Goal: Information Seeking & Learning: Learn about a topic

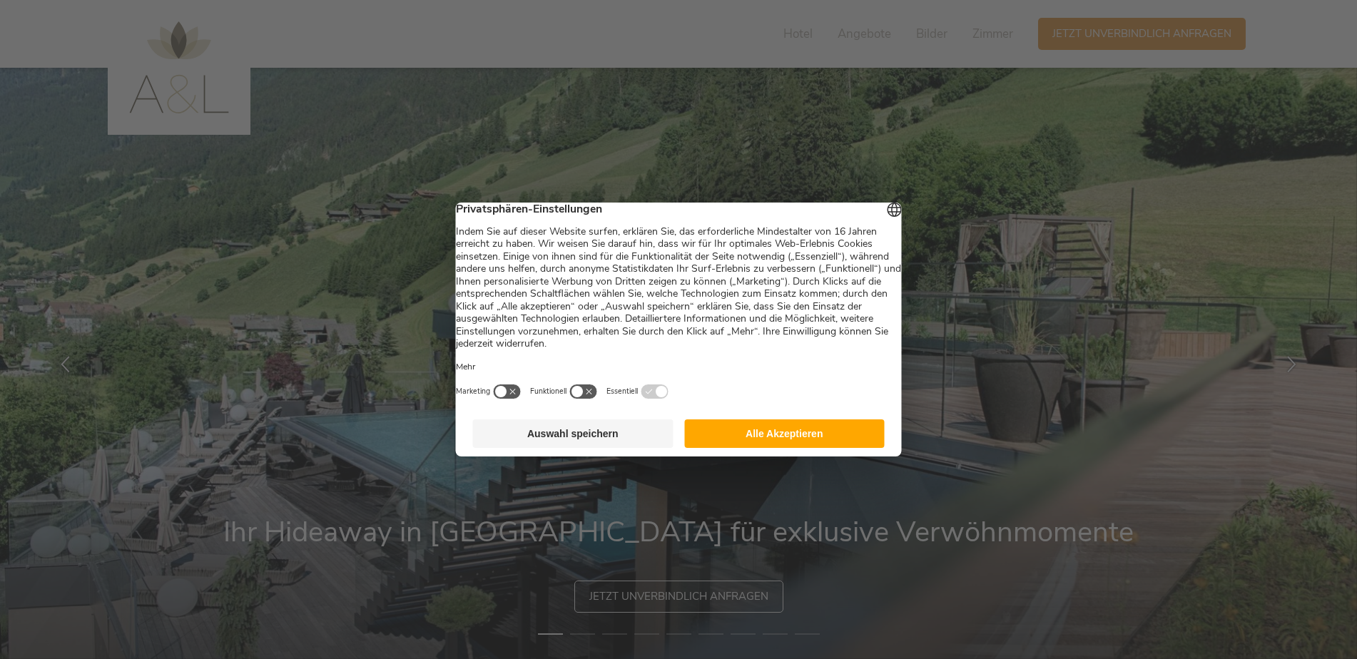
click at [788, 441] on button "Alle Akzeptieren" at bounding box center [784, 433] width 200 height 29
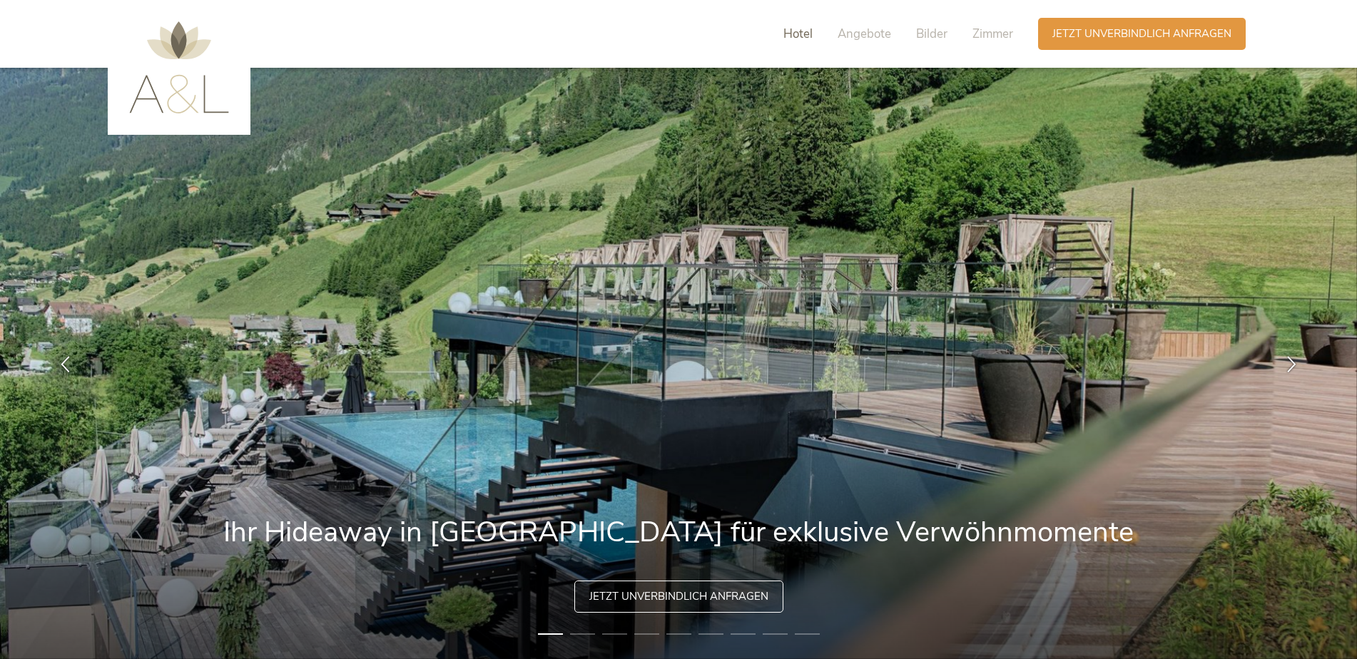
click at [806, 36] on span "Hotel" at bounding box center [797, 34] width 29 height 16
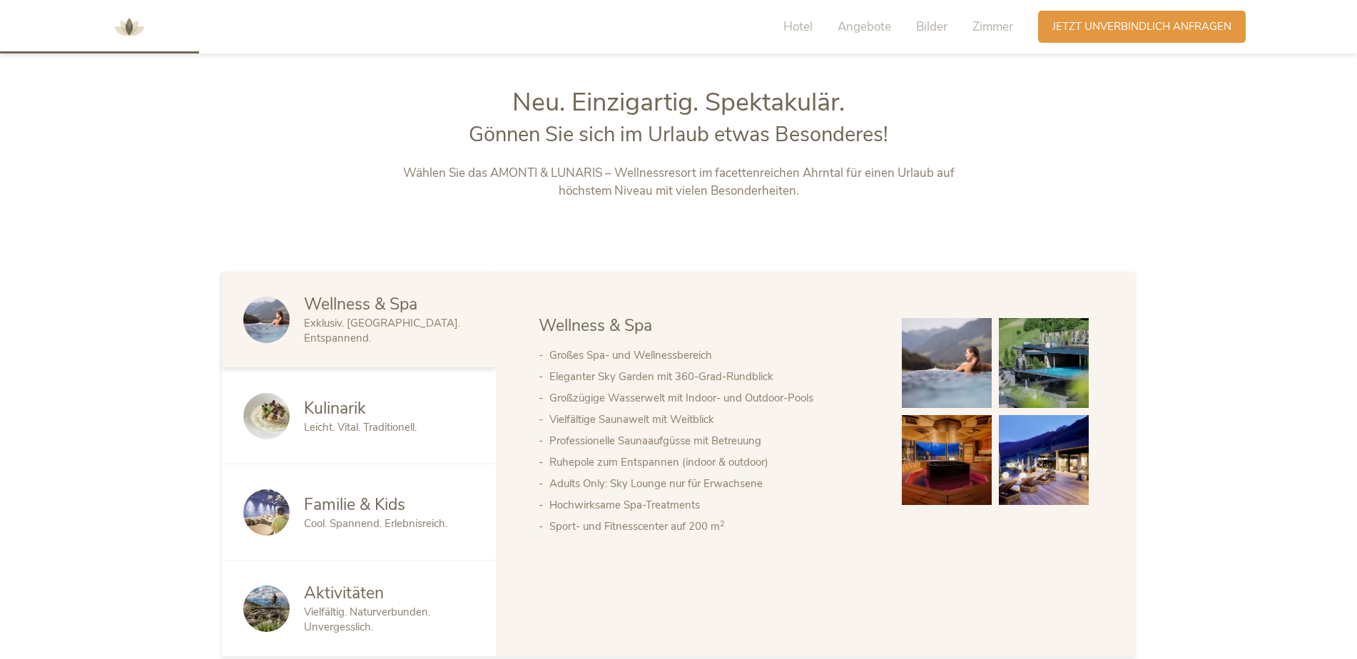
scroll to position [708, 0]
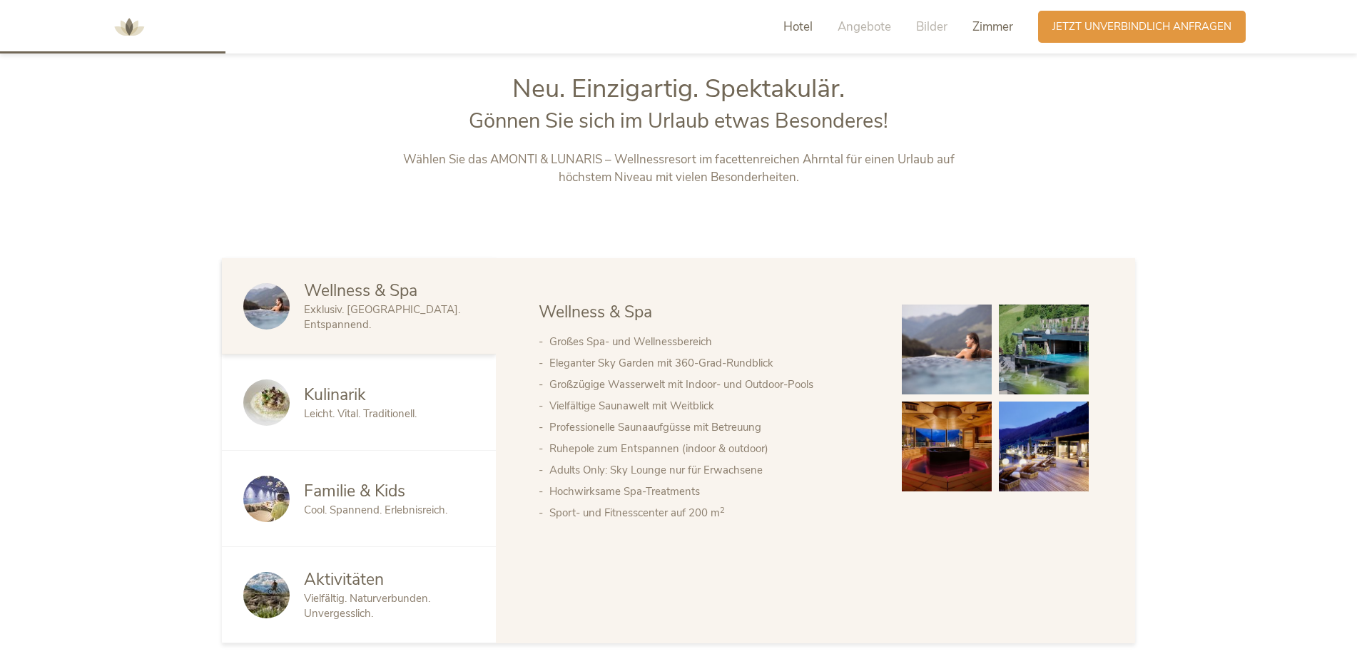
click at [975, 34] on div "Hotel Angebote Bilder Zimmer" at bounding box center [901, 27] width 272 height 32
click at [975, 33] on span "Zimmer" at bounding box center [992, 27] width 41 height 16
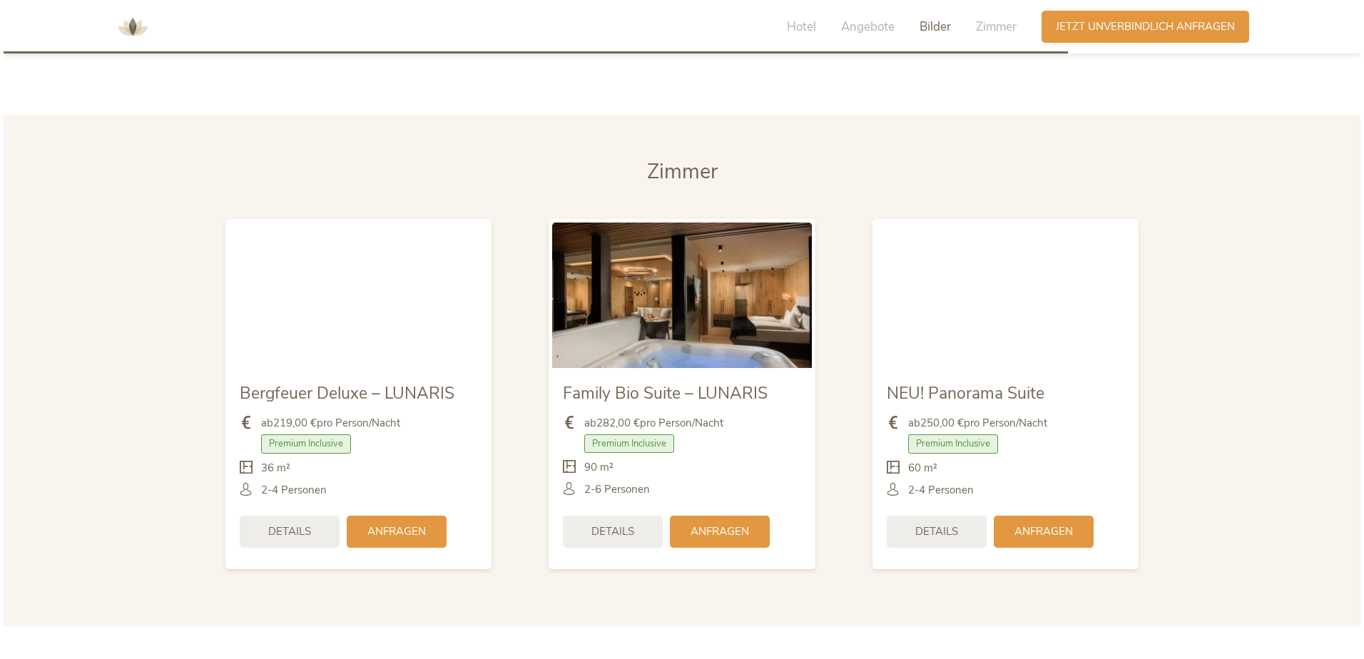
scroll to position [3371, 0]
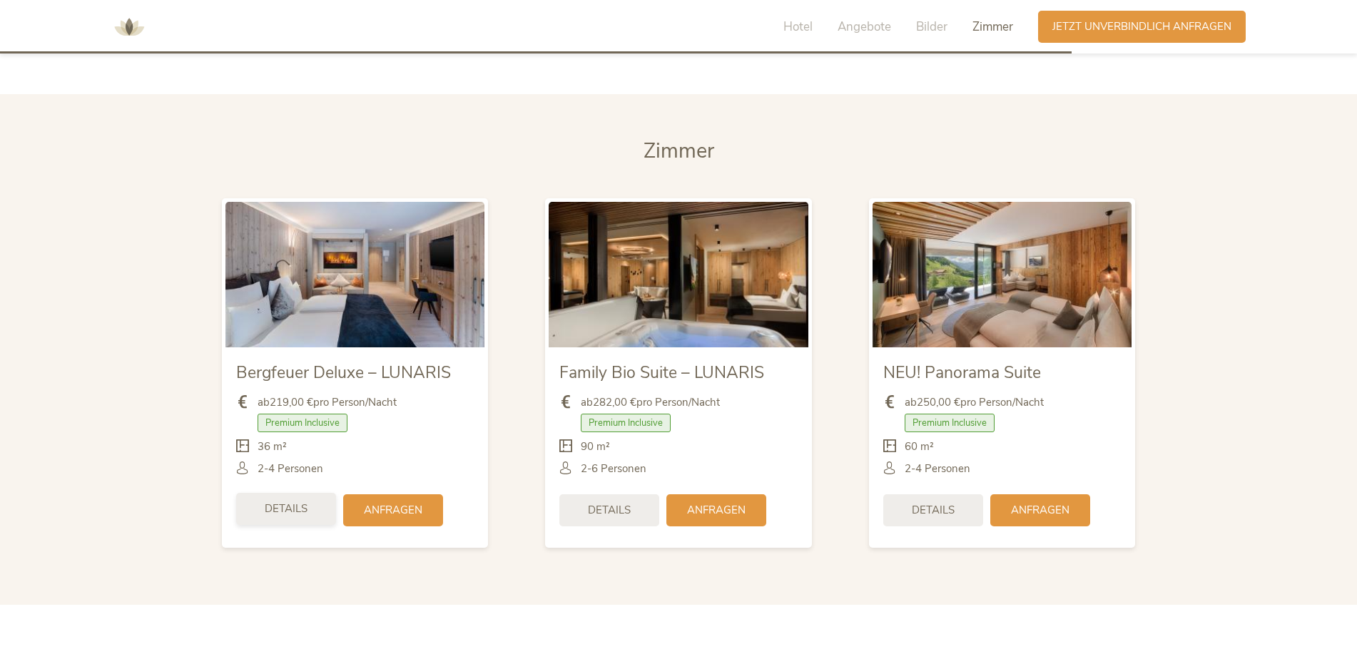
click at [317, 493] on div "Details" at bounding box center [286, 509] width 100 height 32
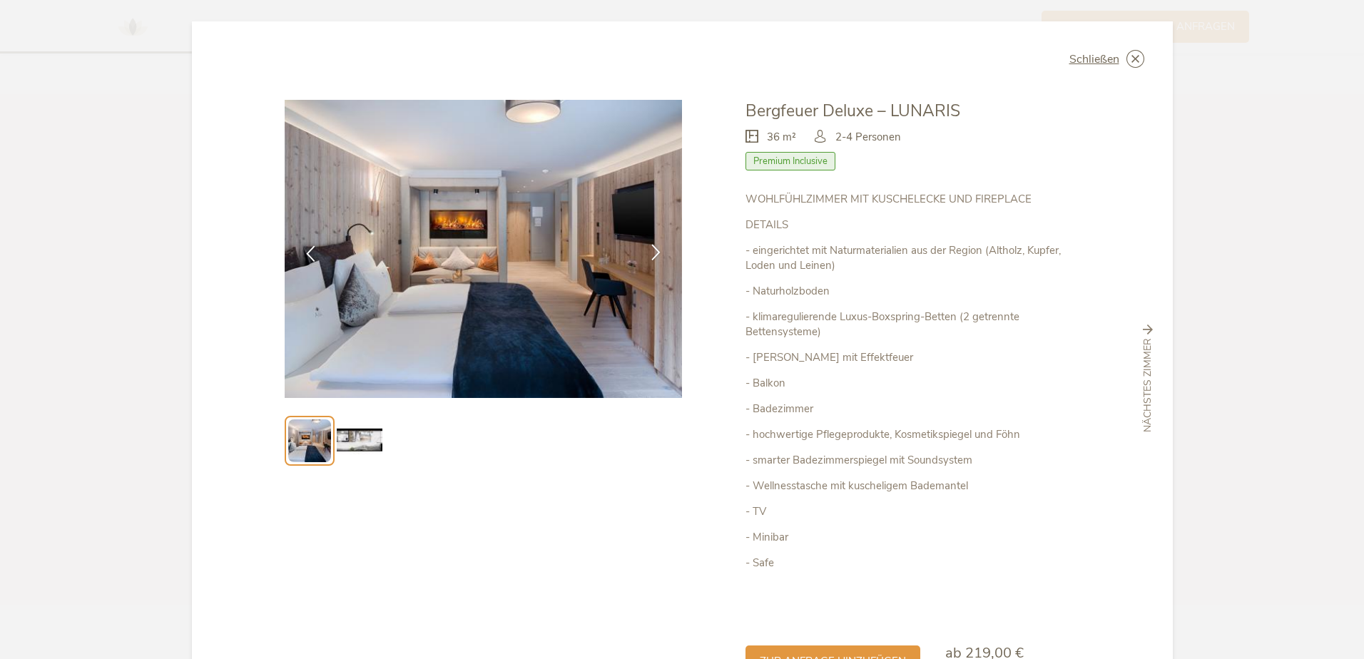
click at [648, 249] on icon at bounding box center [656, 252] width 16 height 16
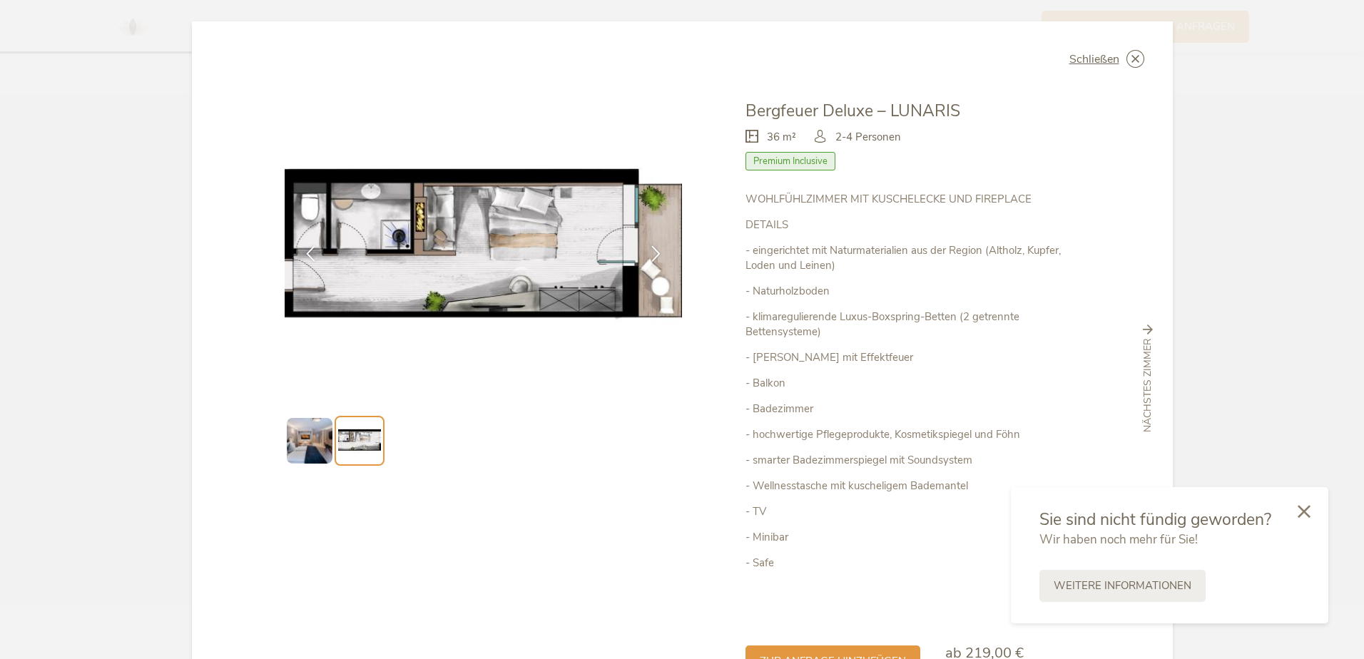
scroll to position [99, 0]
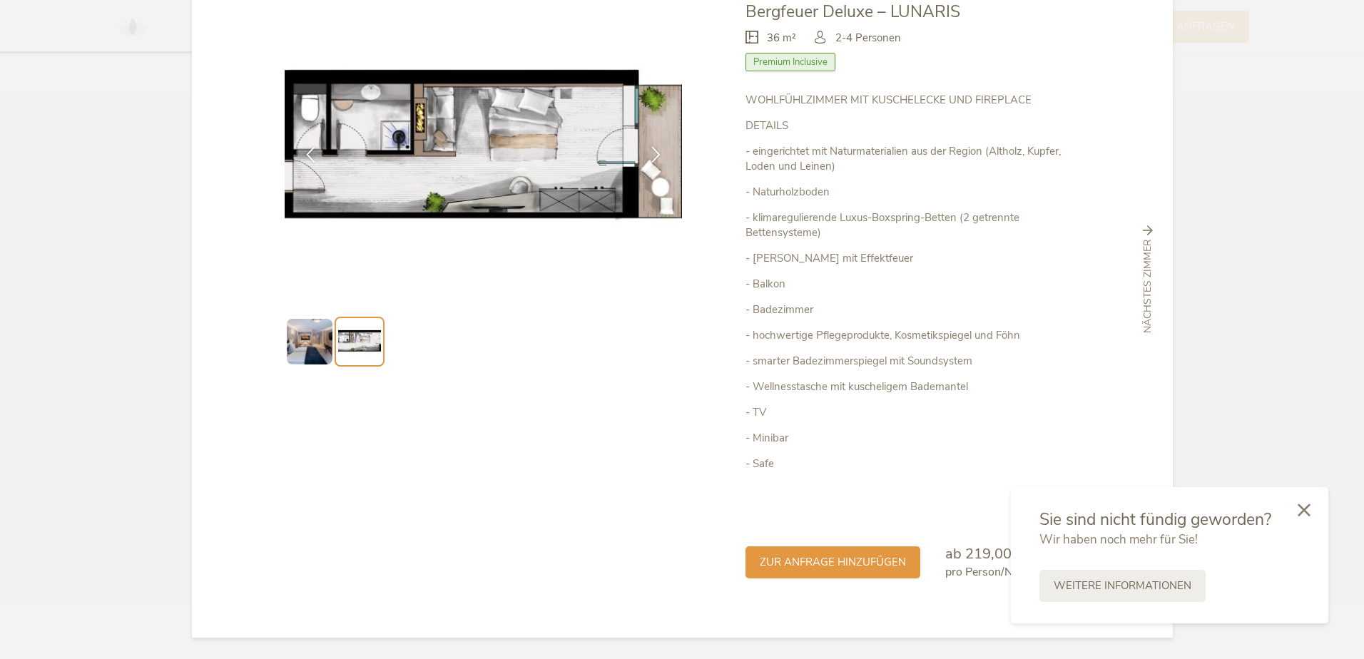
click at [1310, 505] on icon at bounding box center [1304, 510] width 13 height 13
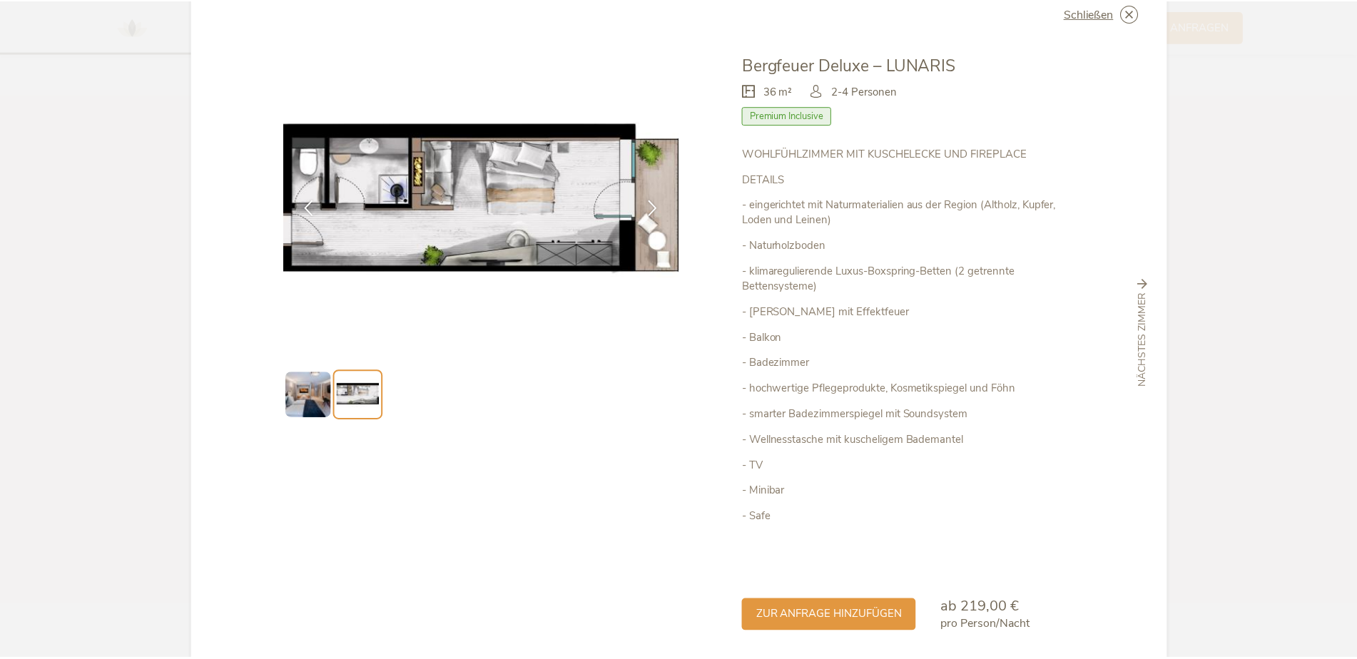
scroll to position [0, 0]
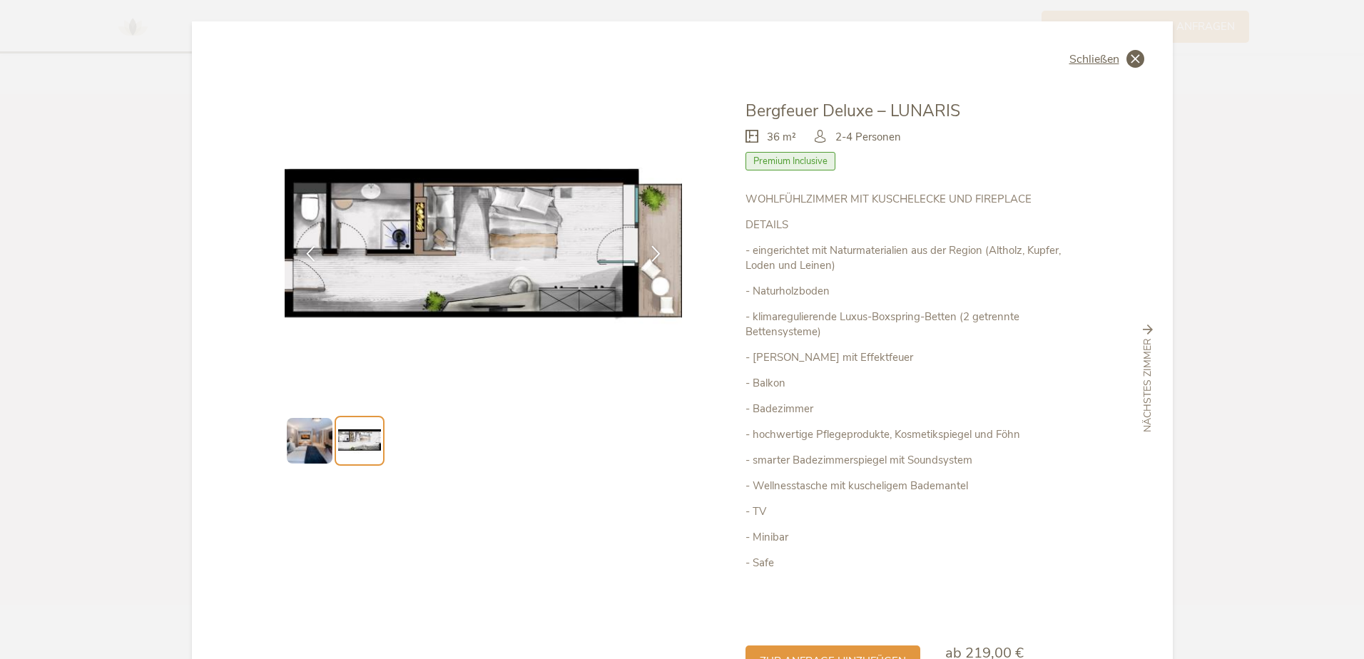
click at [1133, 54] on icon at bounding box center [1135, 59] width 18 height 18
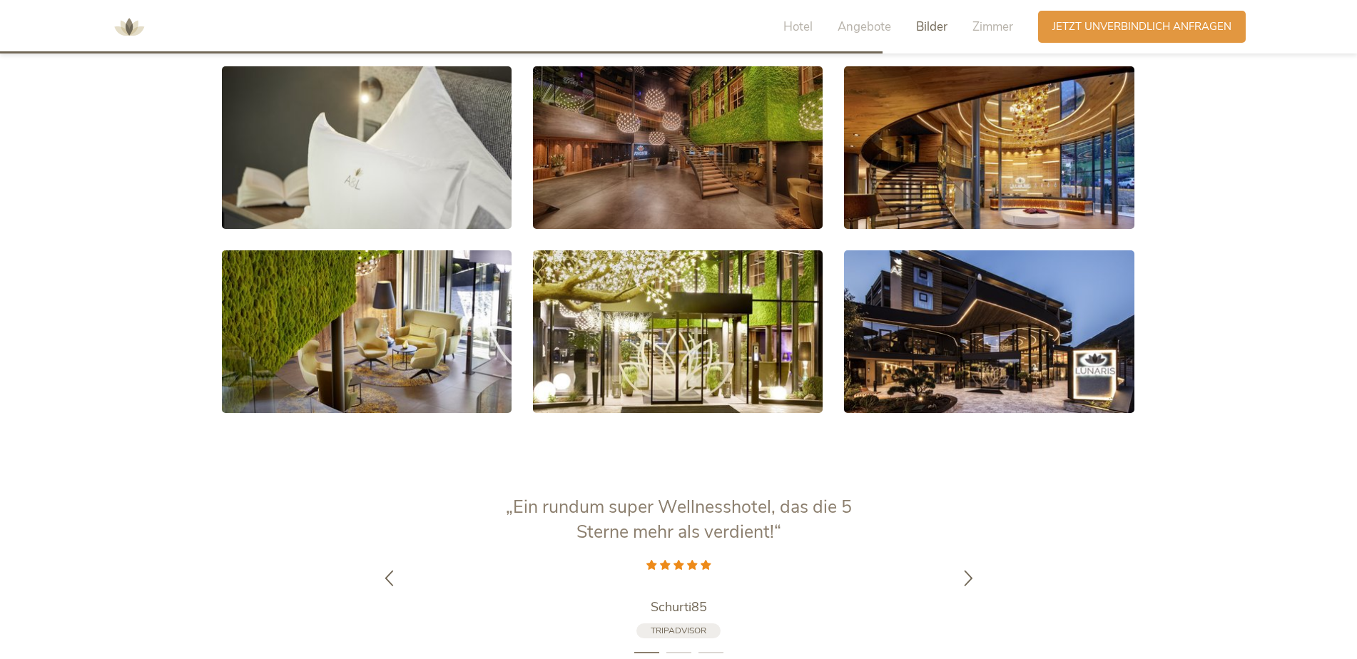
scroll to position [2729, 0]
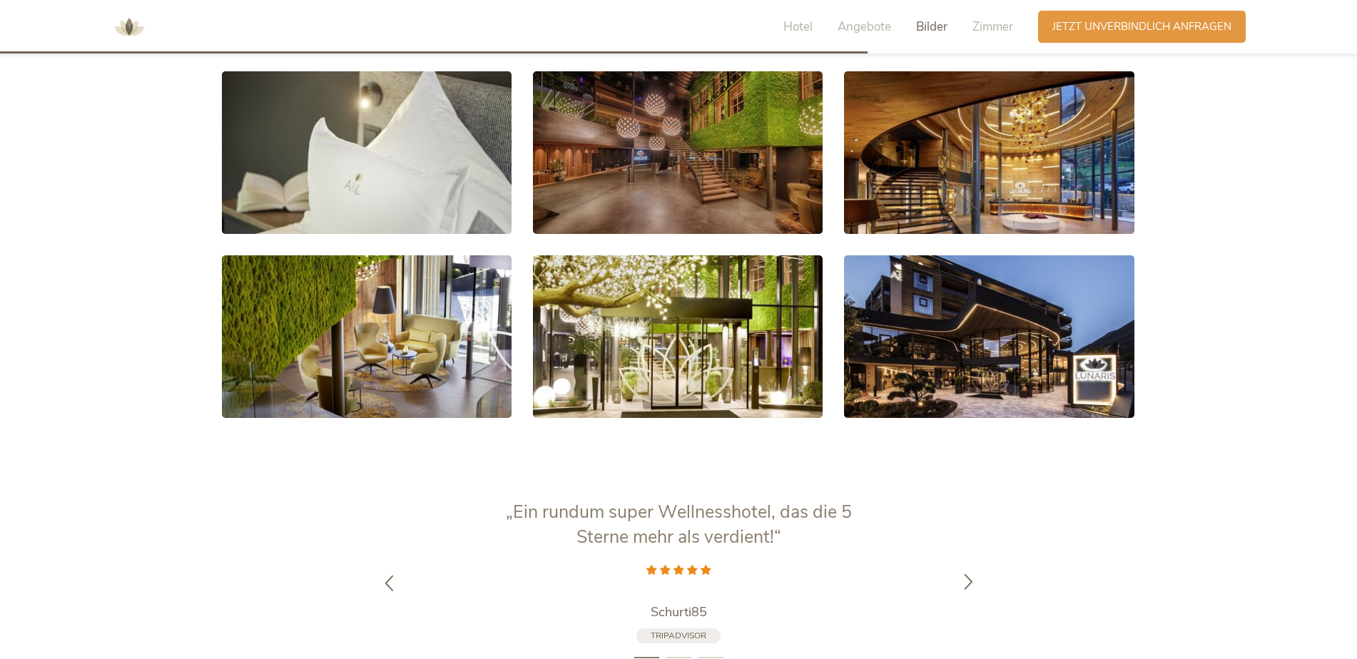
click at [969, 573] on icon at bounding box center [968, 581] width 16 height 16
click at [967, 573] on div at bounding box center [968, 595] width 45 height 45
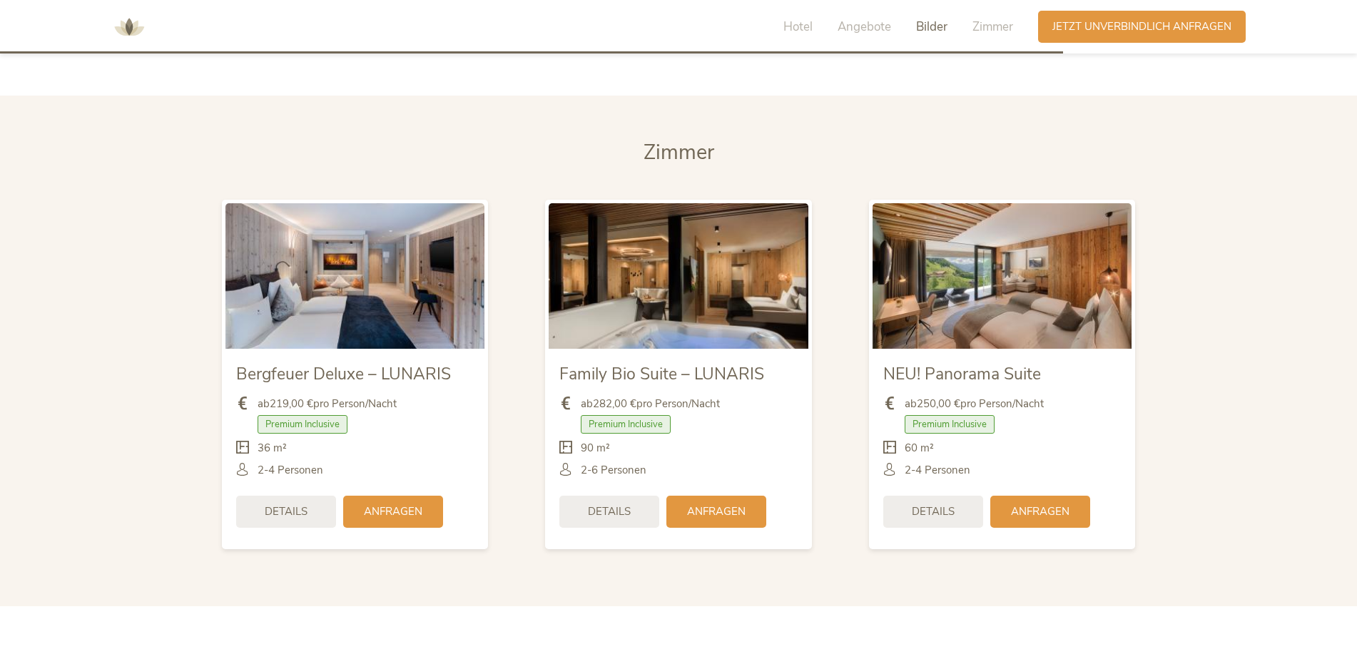
scroll to position [3371, 0]
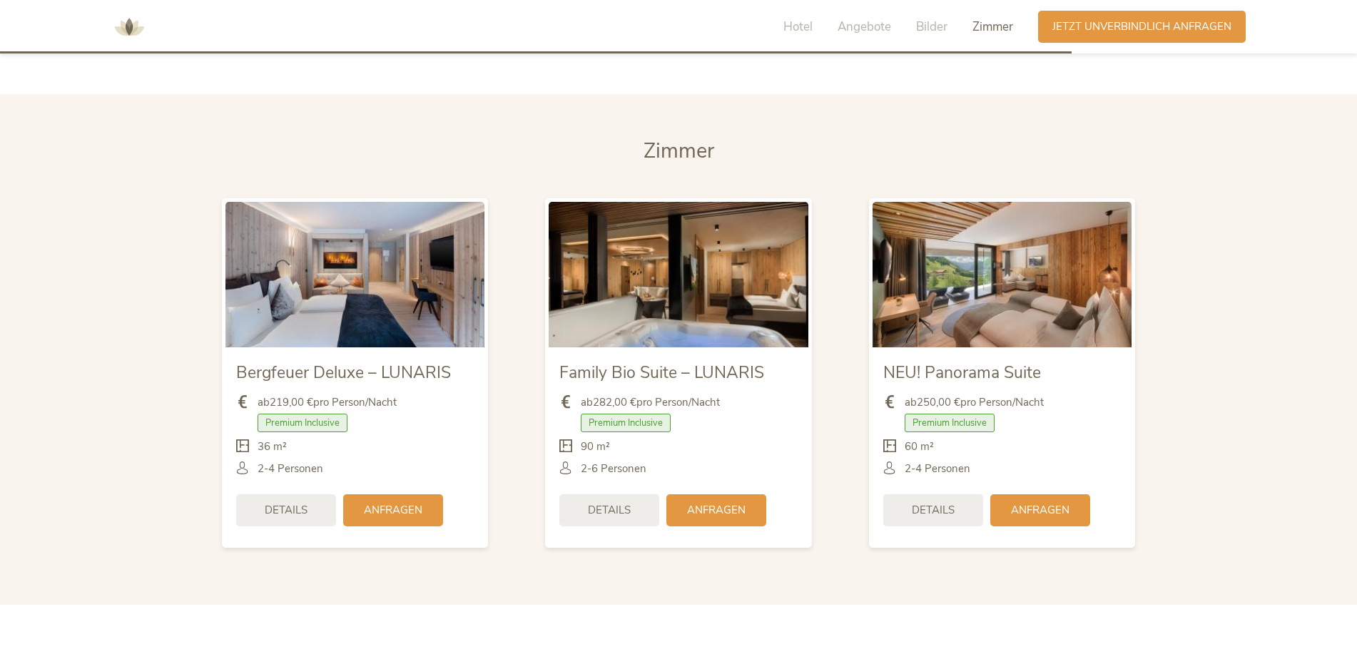
click at [710, 232] on img at bounding box center [678, 275] width 259 height 146
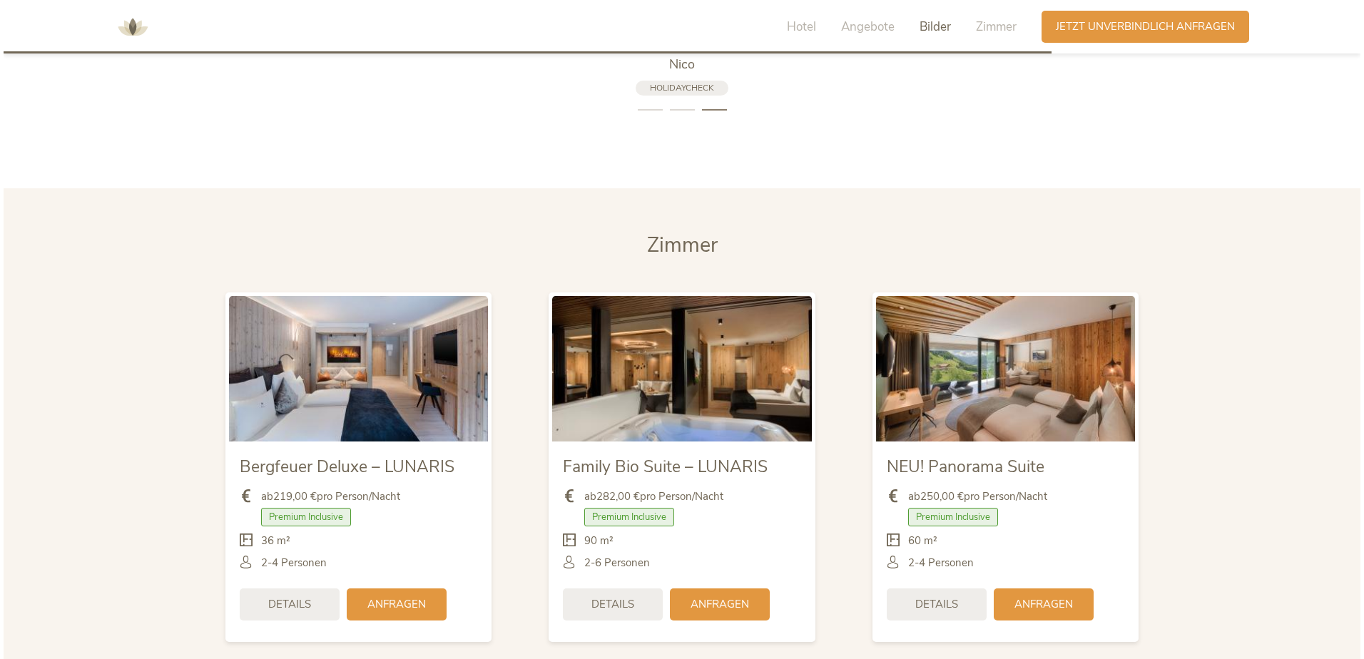
scroll to position [3300, 0]
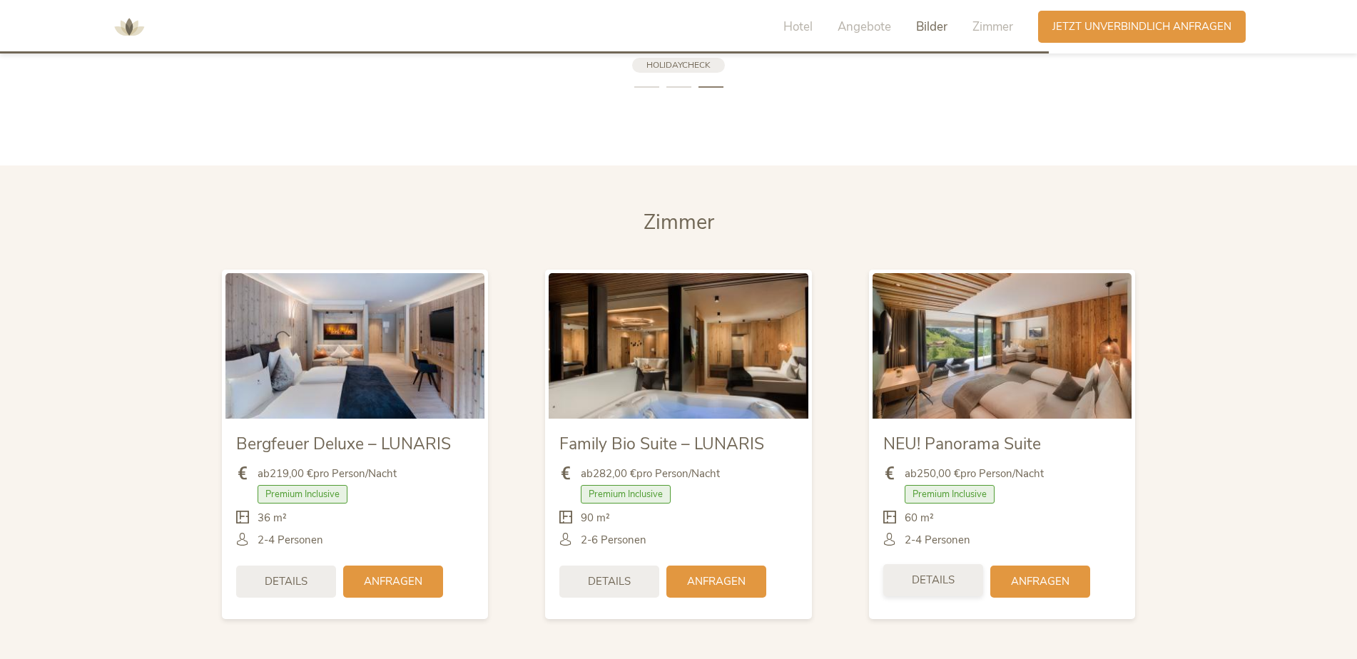
drag, startPoint x: 896, startPoint y: 581, endPoint x: 900, endPoint y: 574, distance: 8.3
click at [897, 576] on div "Details Anfragen" at bounding box center [1002, 582] width 238 height 46
click at [922, 573] on span "Details" at bounding box center [933, 580] width 43 height 15
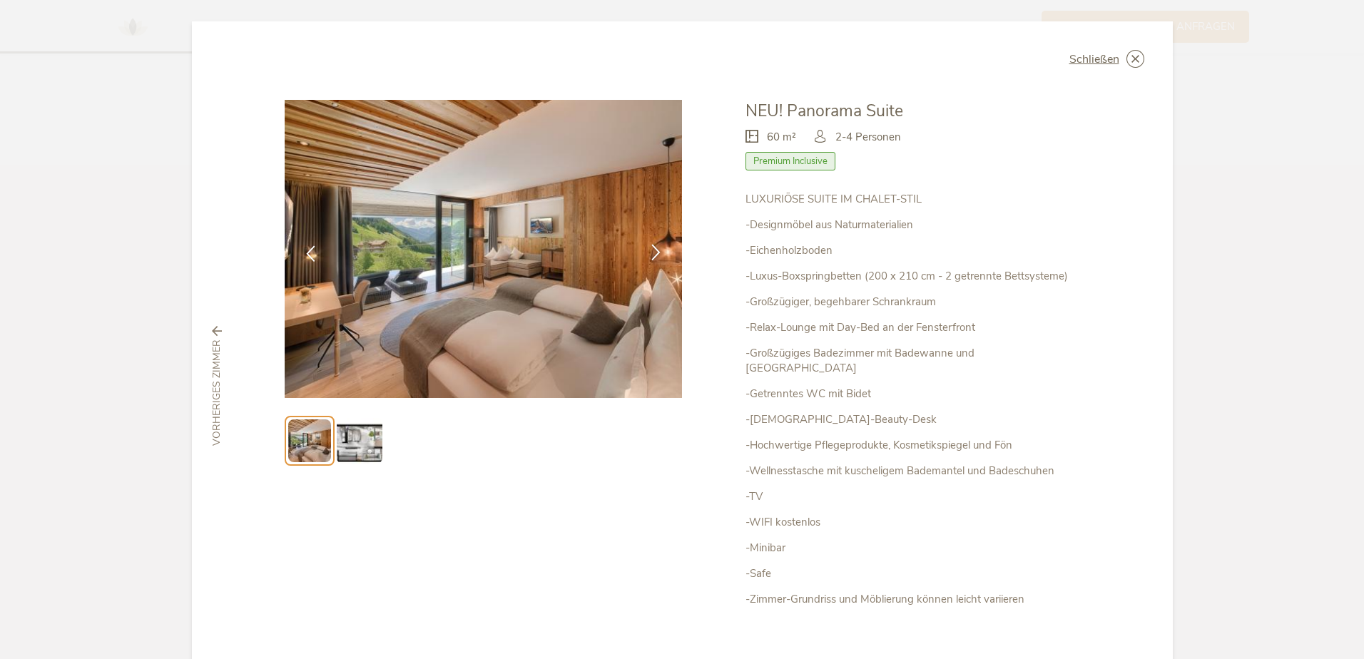
click at [653, 247] on icon at bounding box center [656, 252] width 16 height 16
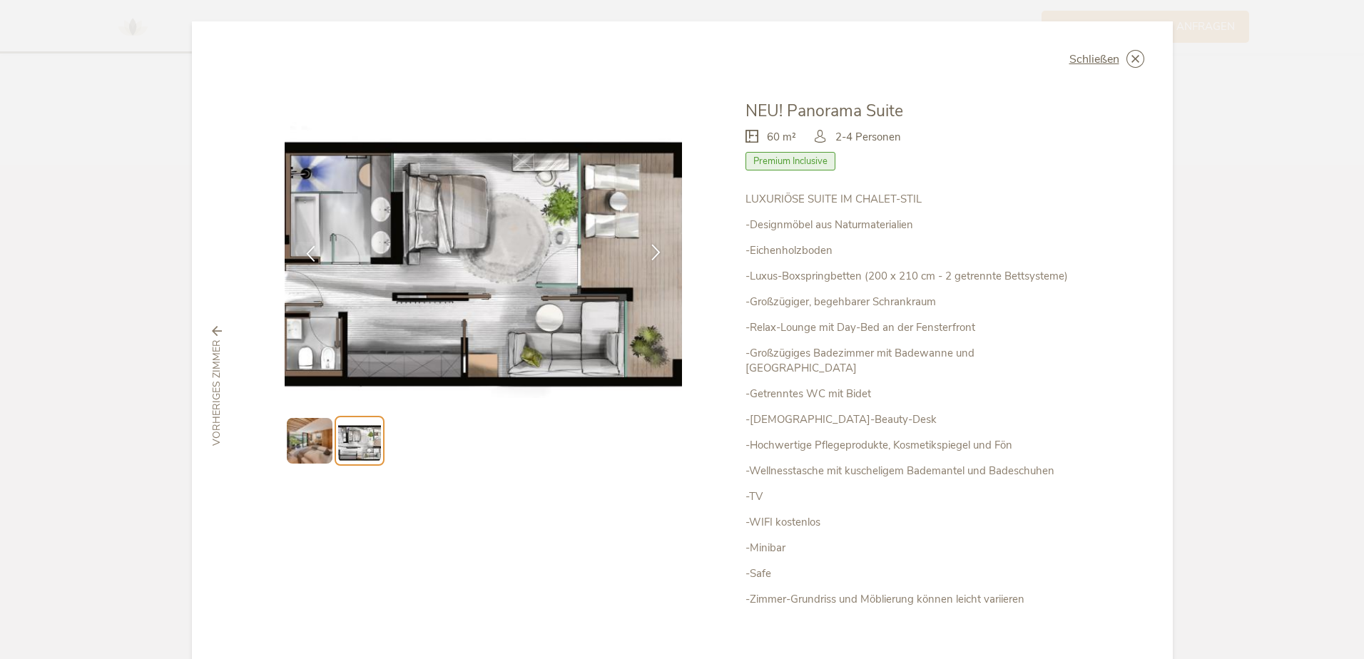
click at [648, 246] on icon at bounding box center [656, 252] width 16 height 16
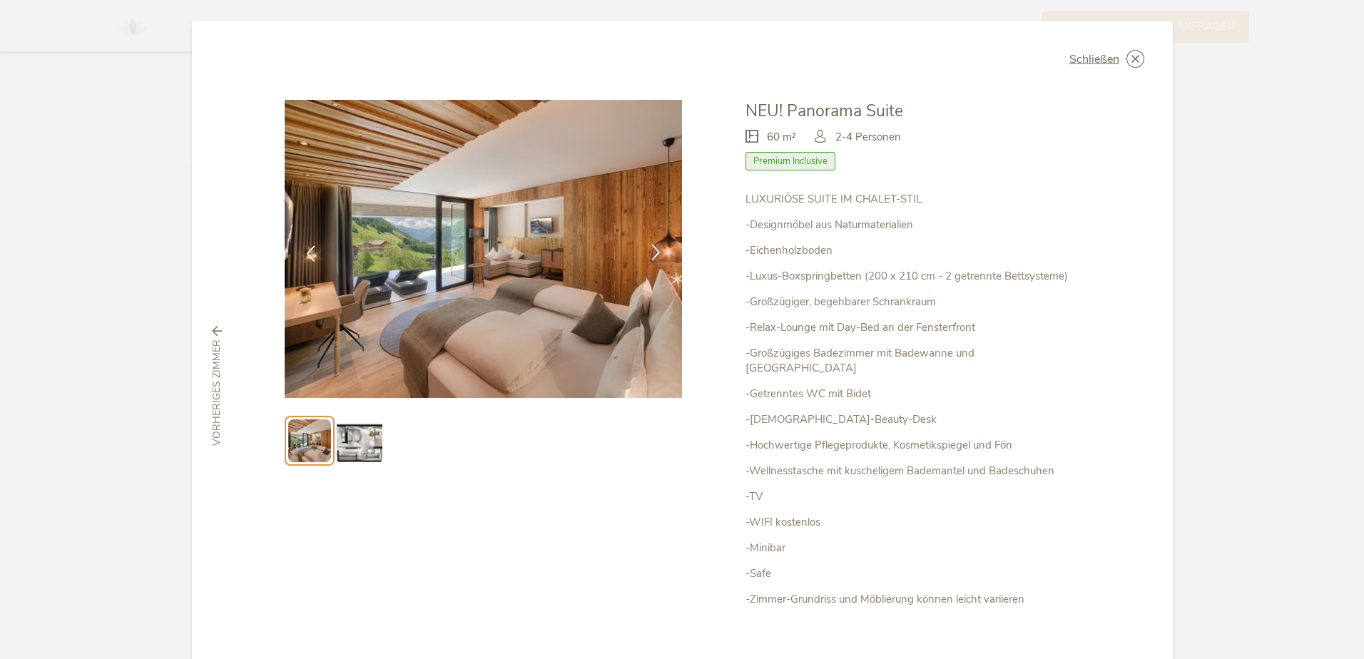
click at [648, 246] on icon at bounding box center [656, 252] width 16 height 16
click at [0, 0] on icon at bounding box center [0, 0] width 0 height 0
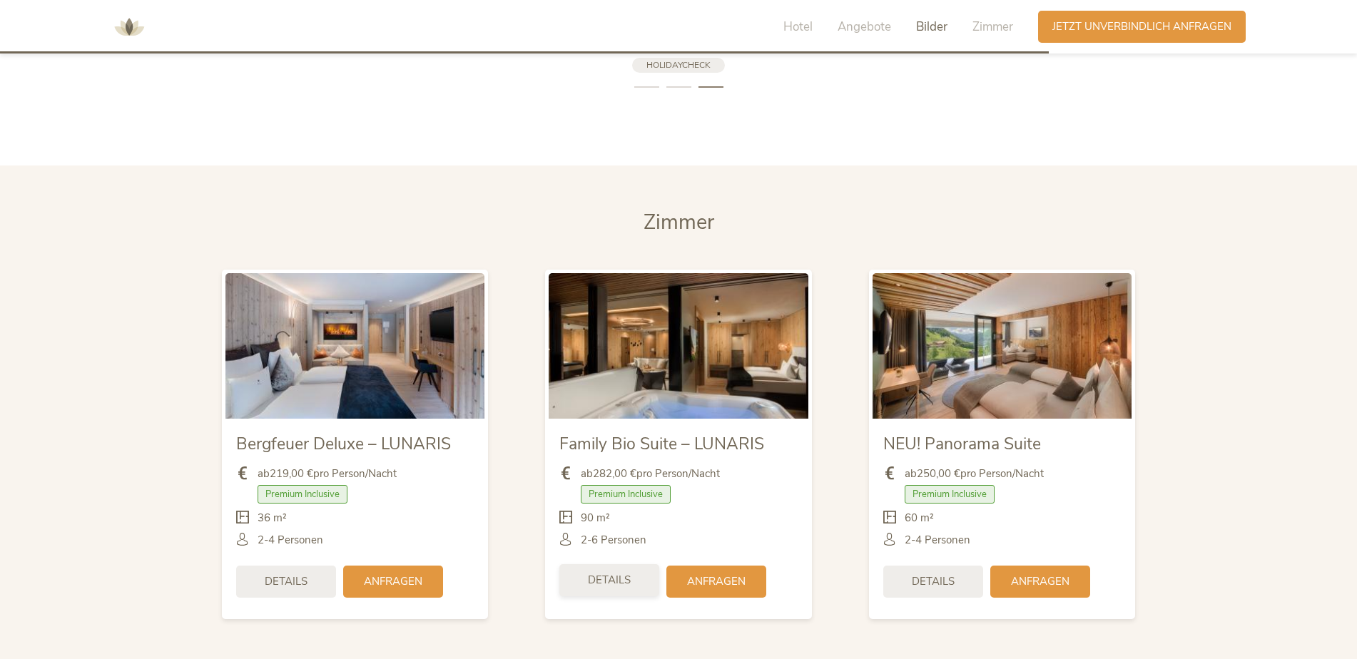
click at [609, 573] on span "Details" at bounding box center [609, 580] width 43 height 15
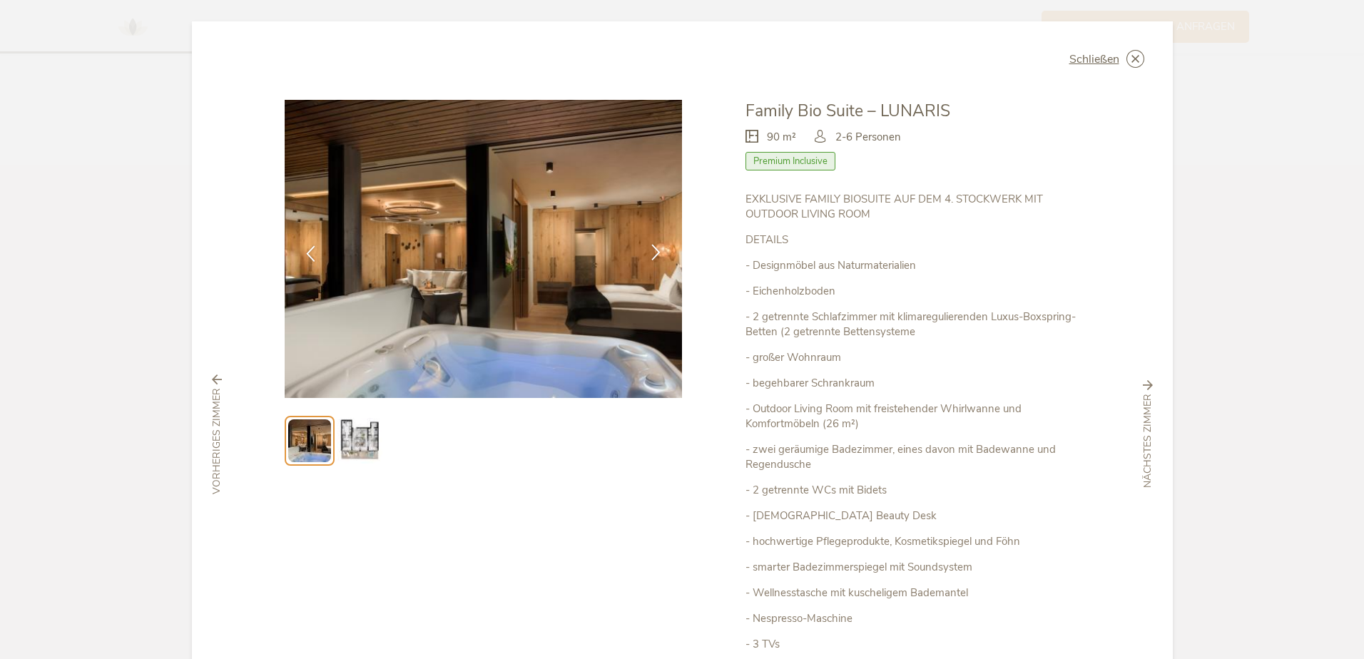
click at [648, 245] on icon at bounding box center [656, 252] width 16 height 16
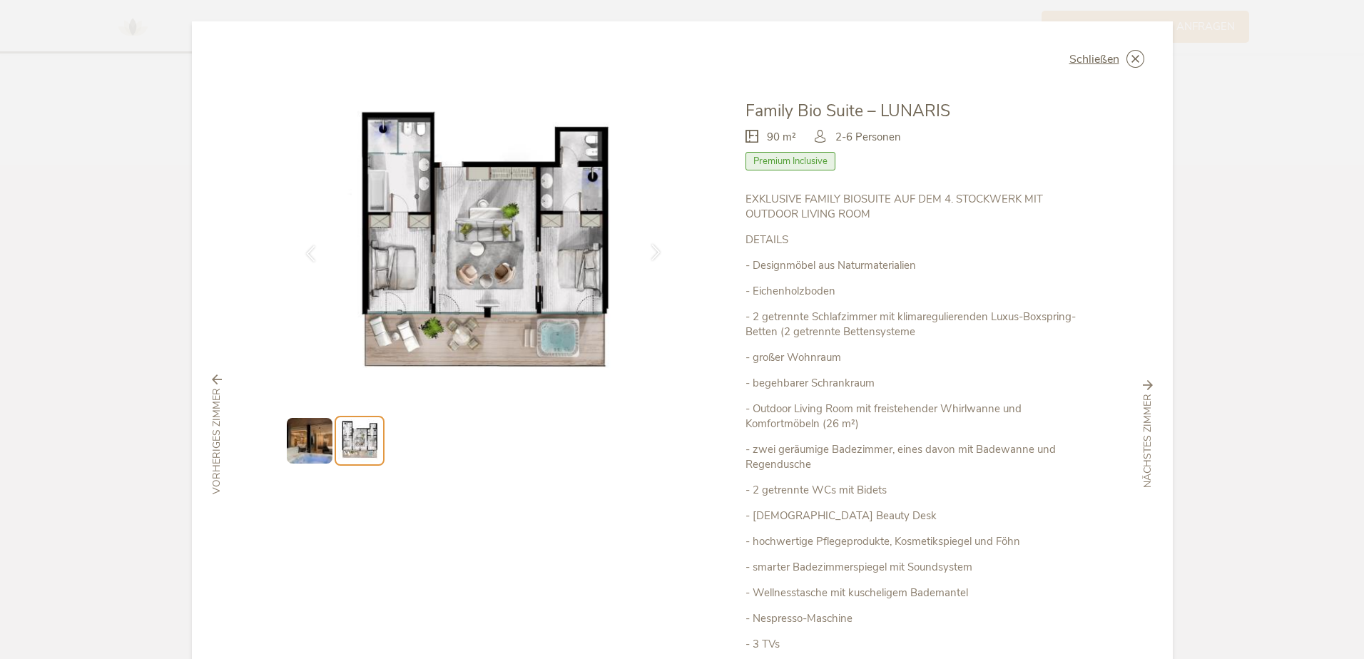
click at [648, 245] on icon at bounding box center [656, 252] width 16 height 16
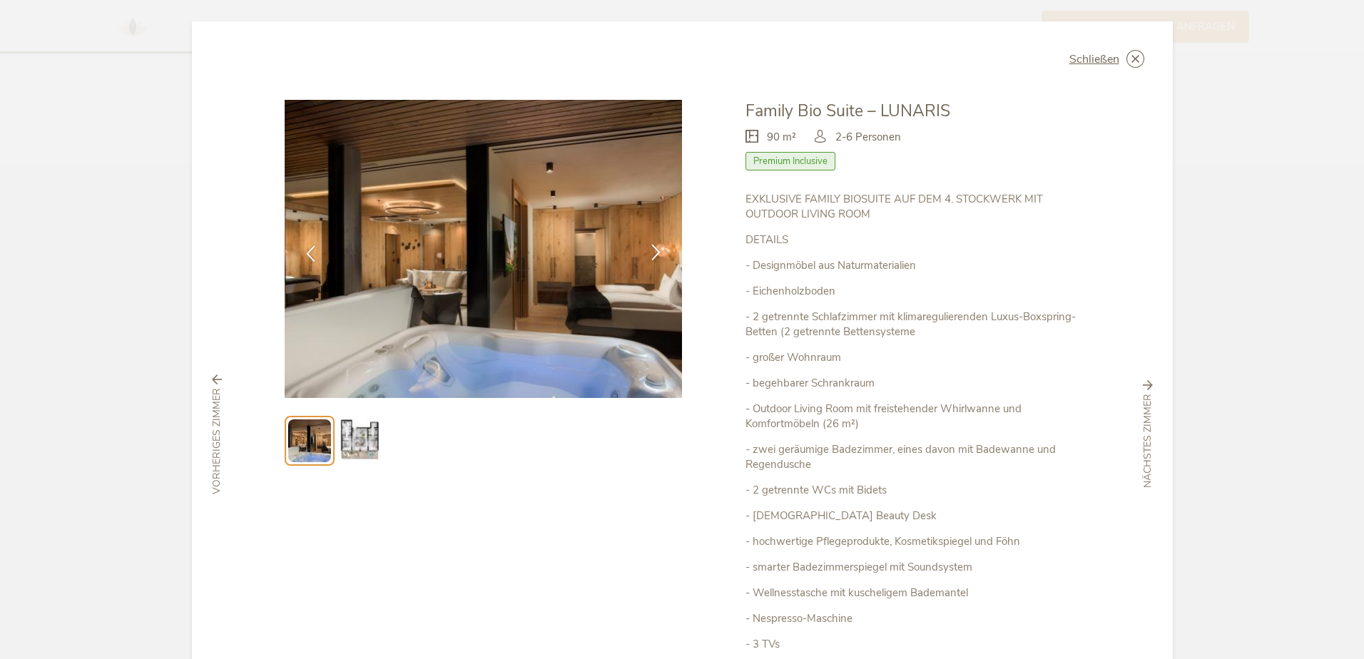
click at [648, 245] on icon at bounding box center [656, 252] width 16 height 16
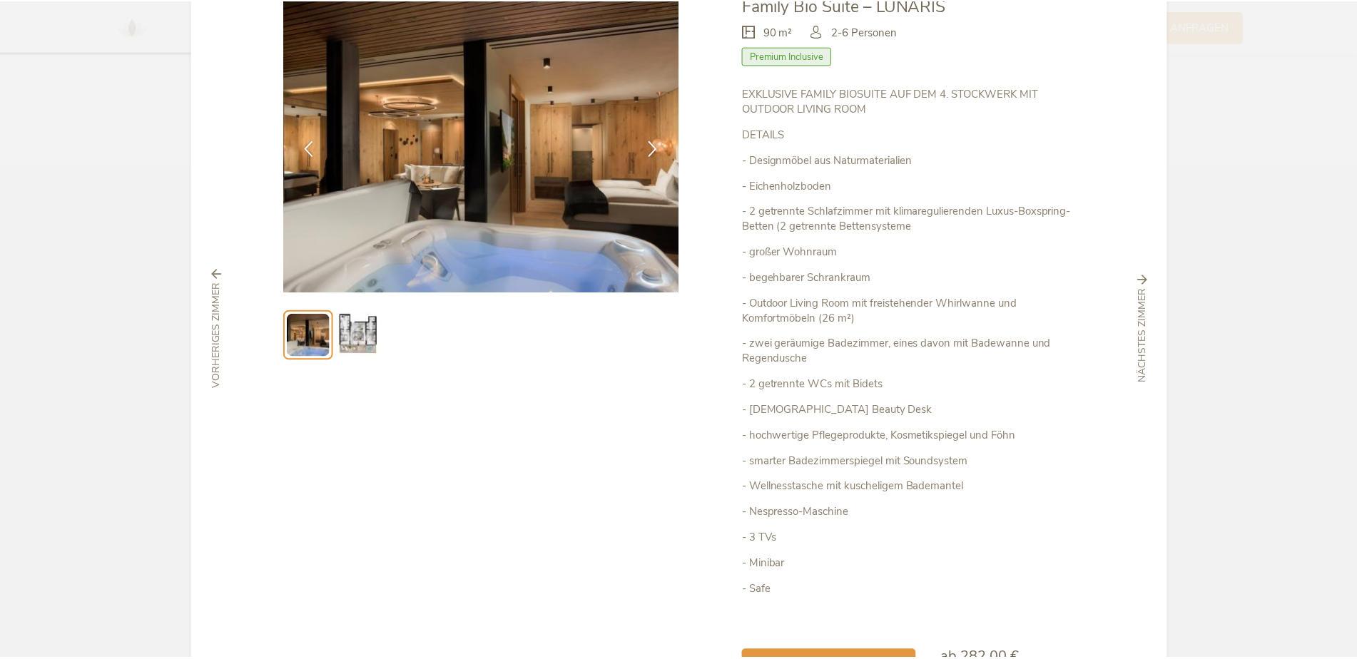
scroll to position [0, 0]
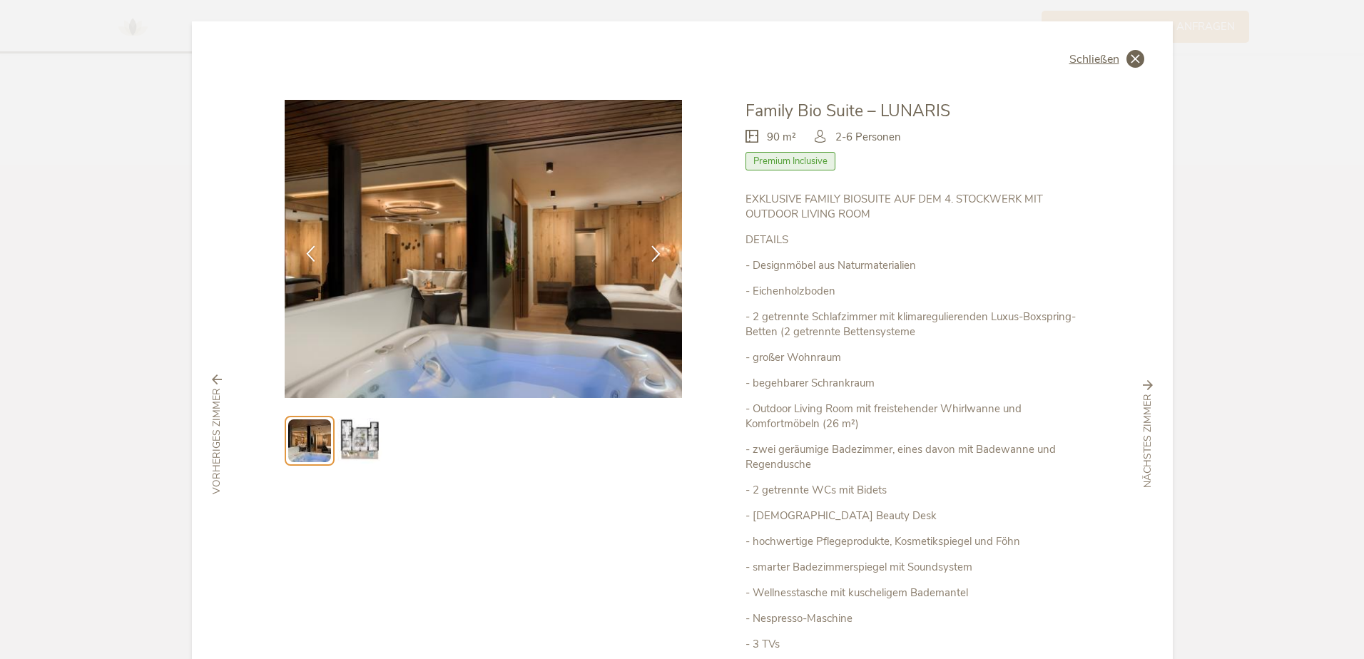
click at [1126, 62] on icon at bounding box center [1135, 59] width 18 height 18
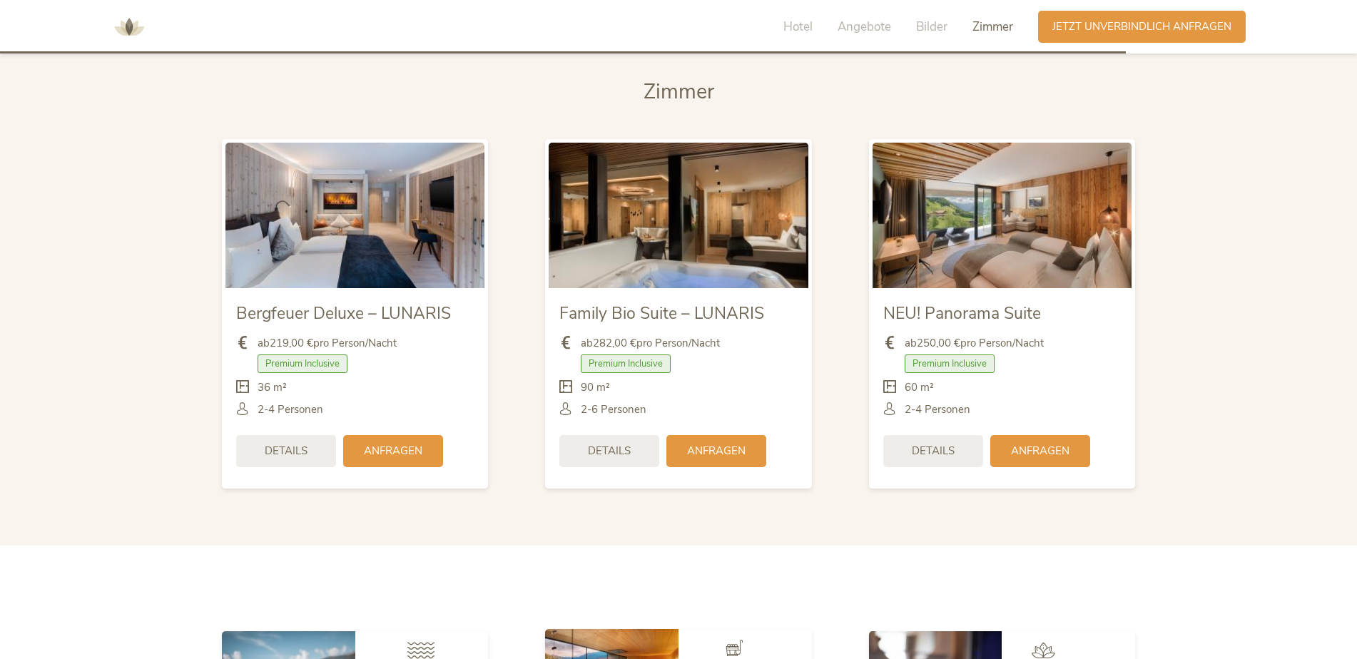
scroll to position [3371, 0]
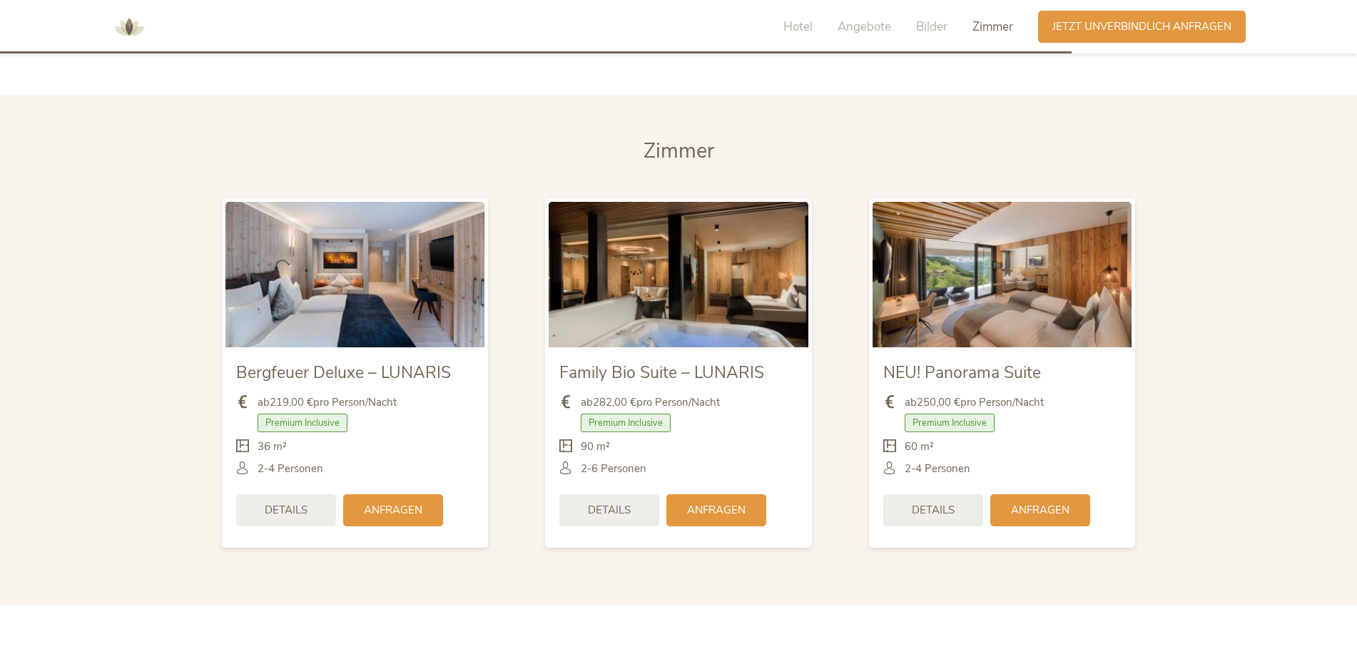
drag, startPoint x: 1228, startPoint y: 258, endPoint x: 804, endPoint y: 297, distance: 425.5
click at [809, 296] on section "[PERSON_NAME] Bergfeuer Deluxe – LUNARIS ab 219,00 € pro Person/Nacht Premium I…" at bounding box center [678, 349] width 1357 height 511
click at [1315, 115] on section "[PERSON_NAME] Bergfeuer Deluxe – LUNARIS ab 219,00 € pro Person/Nacht Premium I…" at bounding box center [678, 349] width 1357 height 511
click at [1007, 24] on span "Zimmer" at bounding box center [992, 27] width 41 height 16
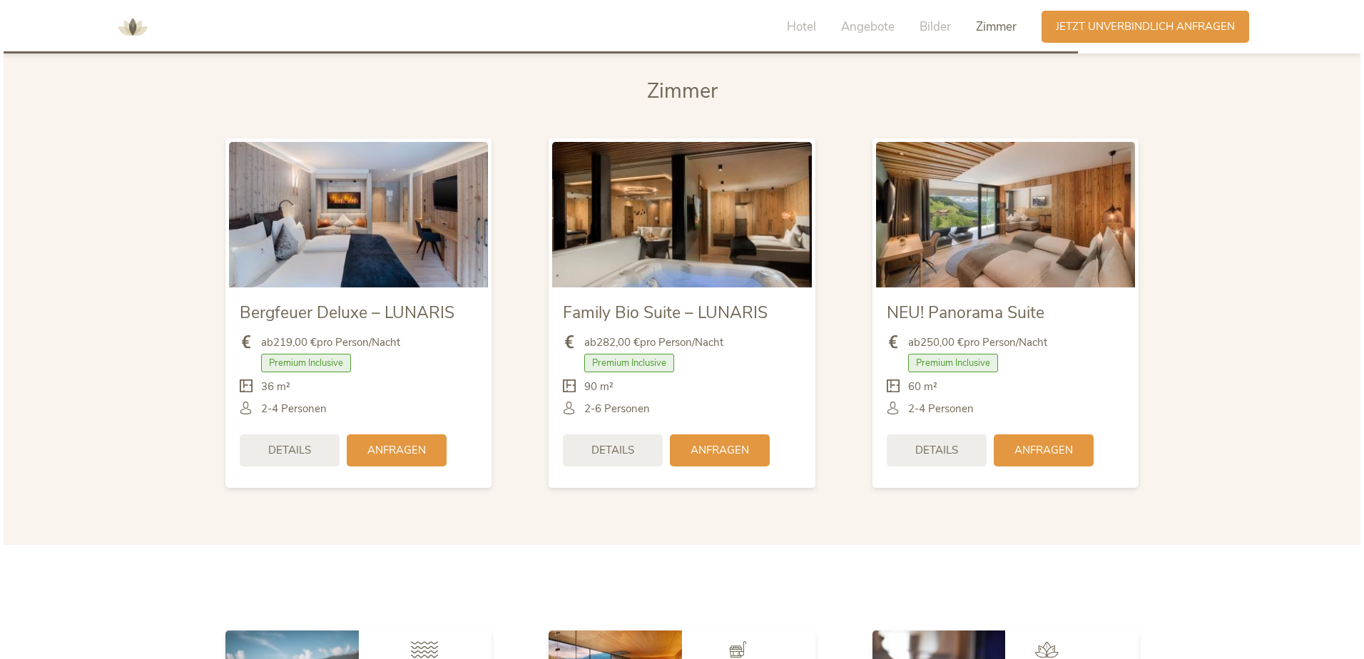
scroll to position [3478, 0]
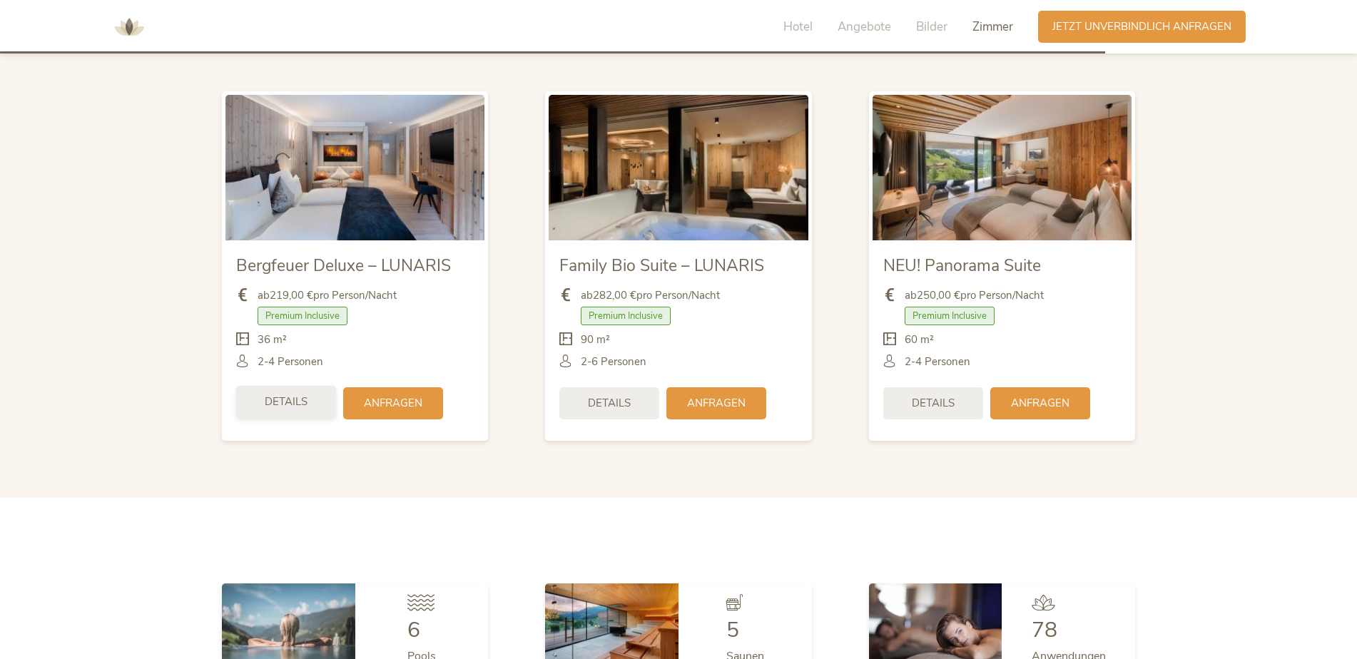
click at [292, 394] on span "Details" at bounding box center [286, 401] width 43 height 15
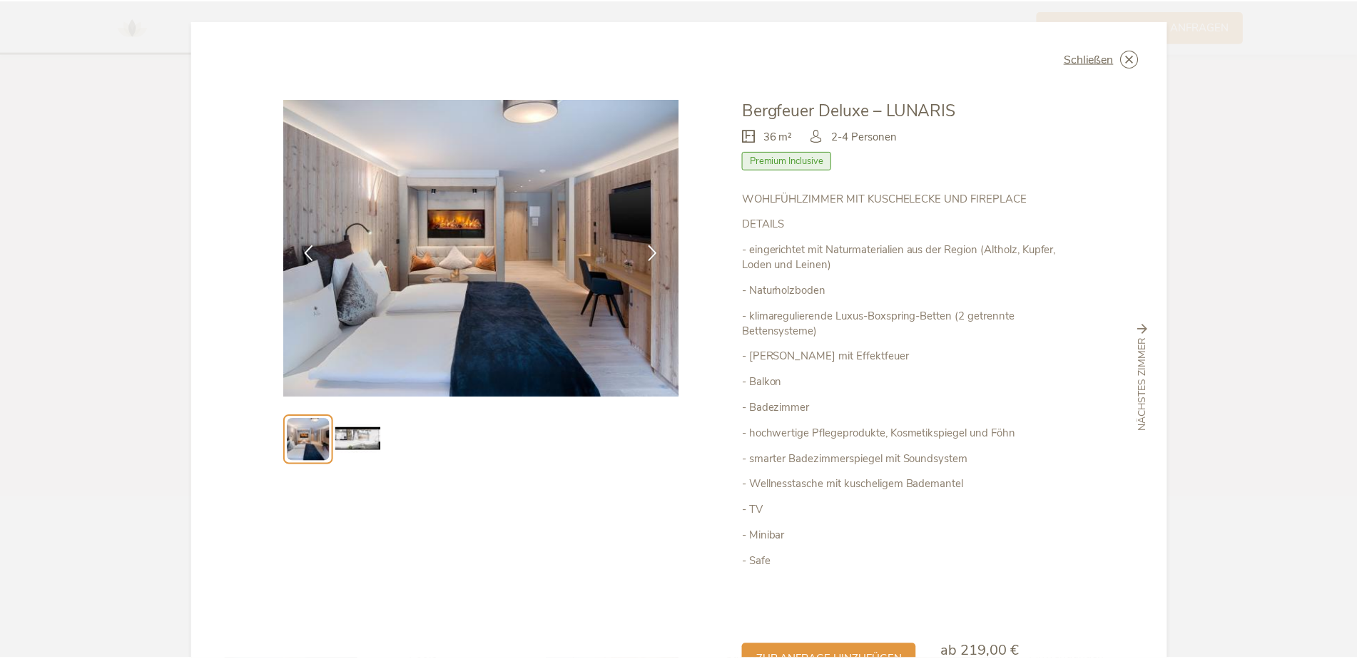
scroll to position [0, 0]
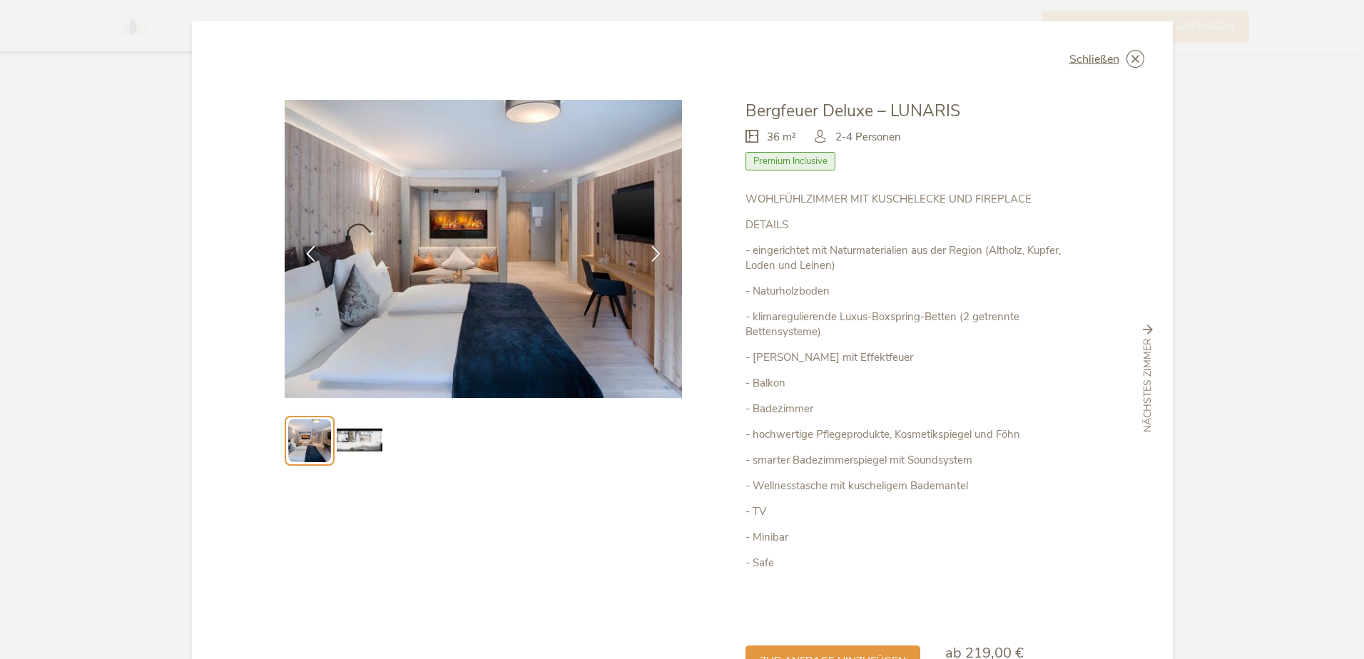
click at [1142, 347] on span "nächstes Zimmer" at bounding box center [1148, 386] width 14 height 94
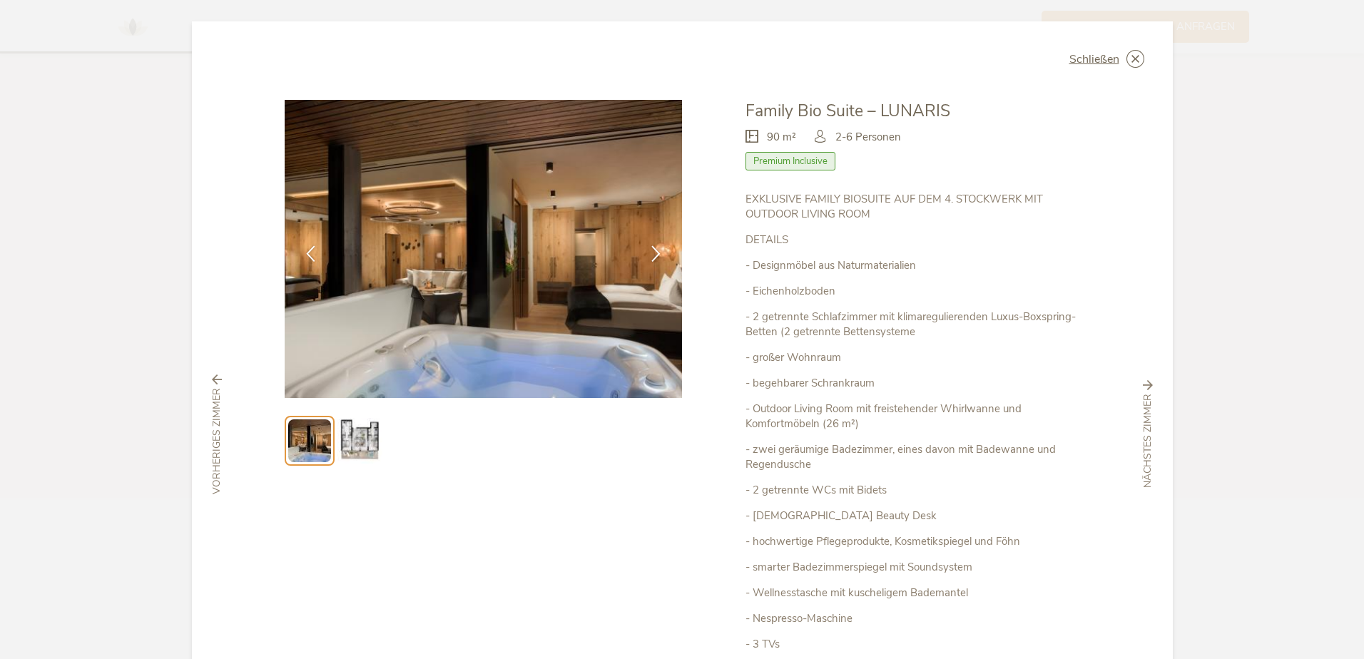
click at [1141, 411] on span "nächstes Zimmer" at bounding box center [1148, 441] width 14 height 94
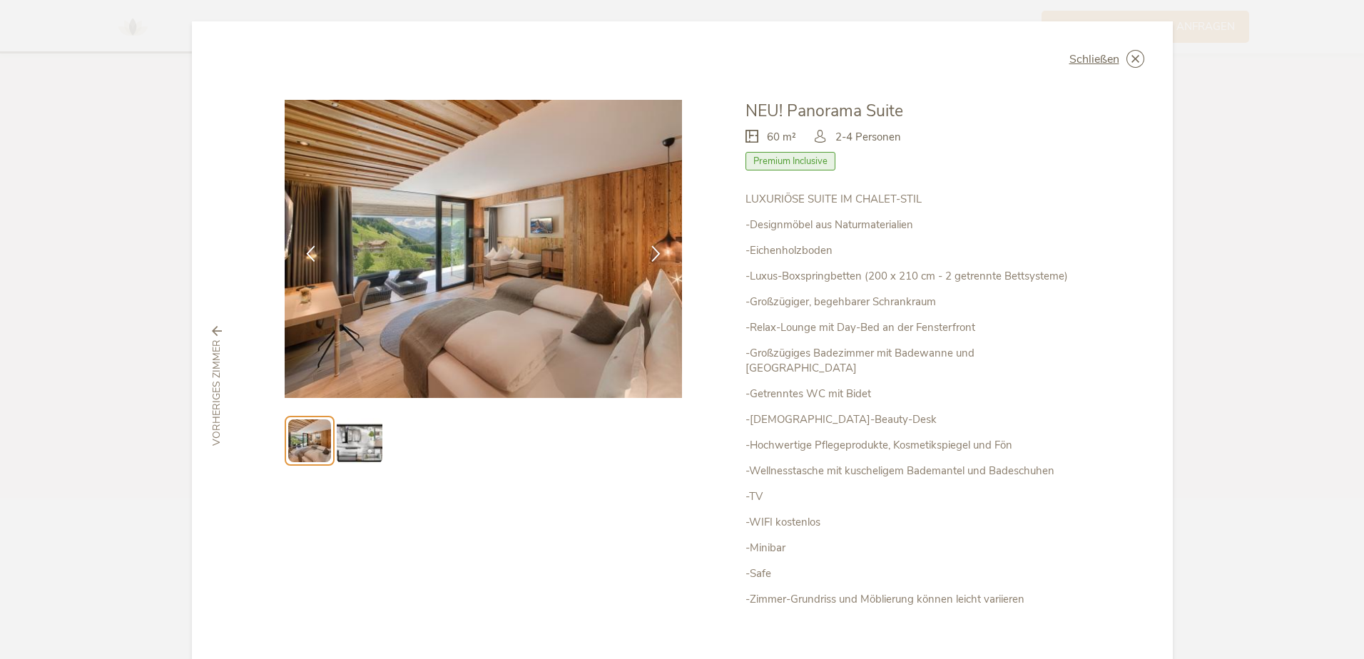
click at [1138, 411] on div "Schließen NEU! Panorama Suite 60 m² Premium Inclusive" at bounding box center [682, 386] width 981 height 730
click at [1147, 409] on div "Schließen NEU! Panorama Suite 60 m² Premium Inclusive" at bounding box center [682, 386] width 981 height 730
click at [1130, 58] on icon at bounding box center [1135, 59] width 18 height 18
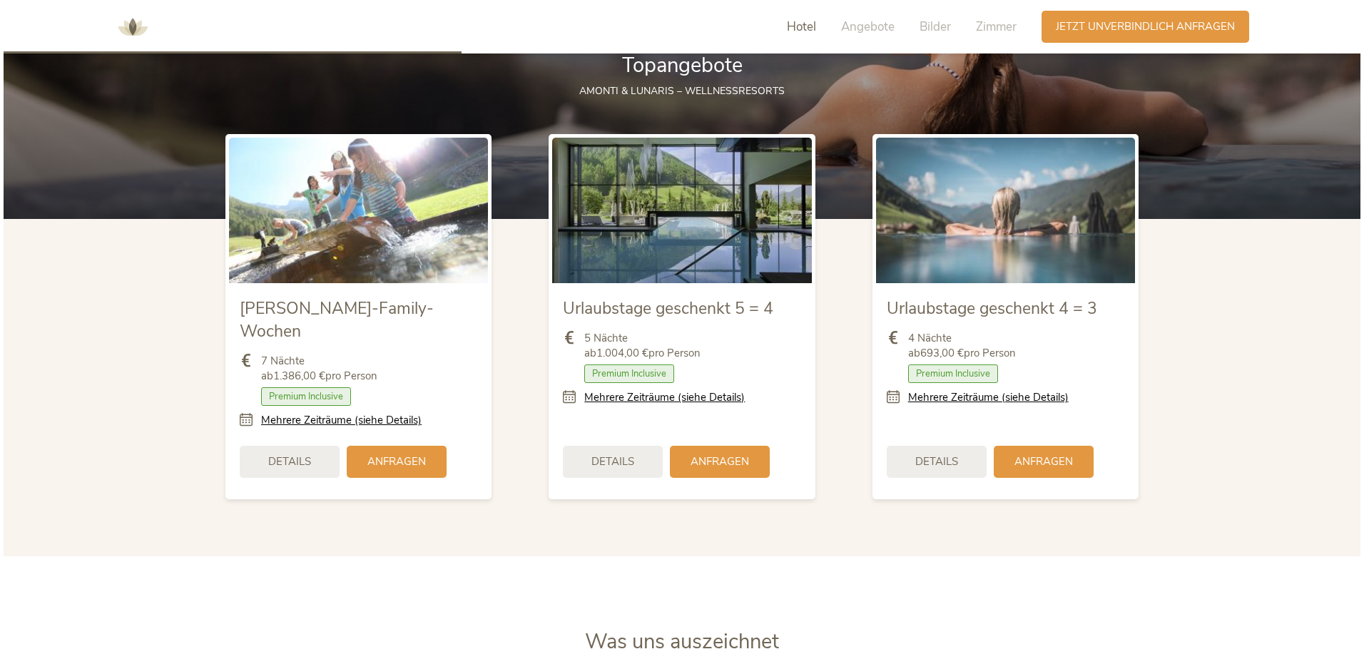
scroll to position [1695, 0]
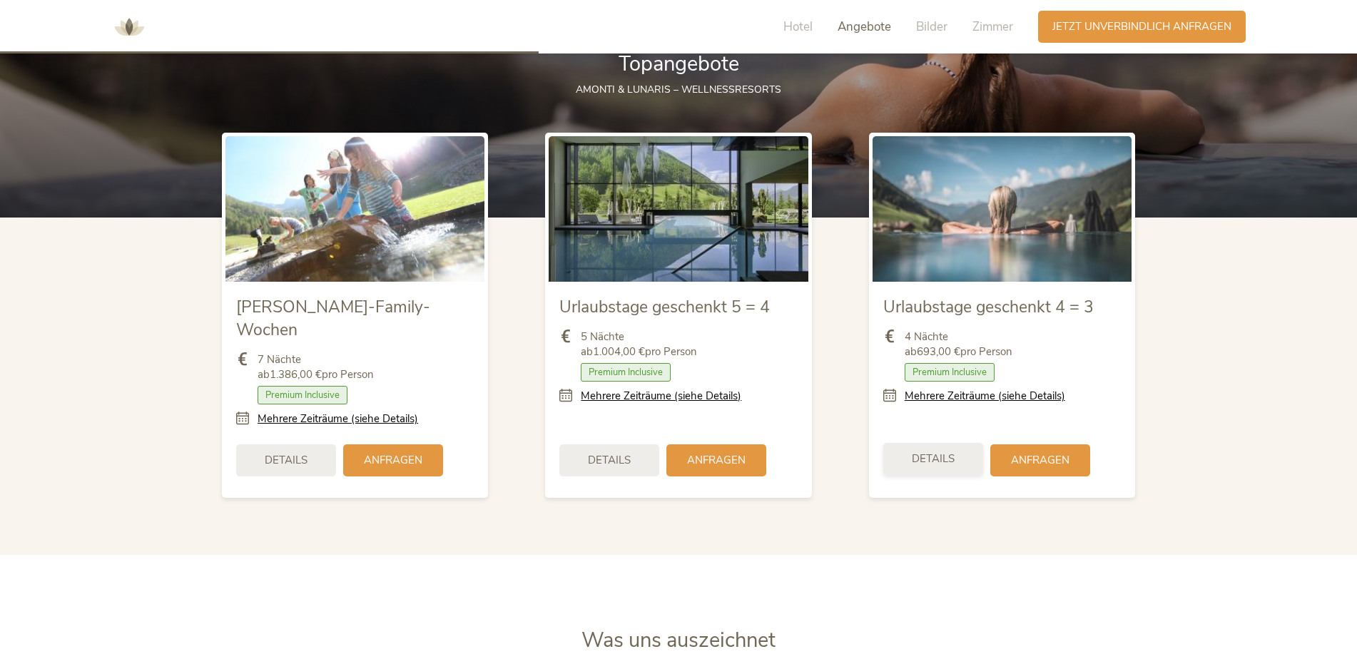
click at [926, 452] on span "Details" at bounding box center [933, 459] width 43 height 15
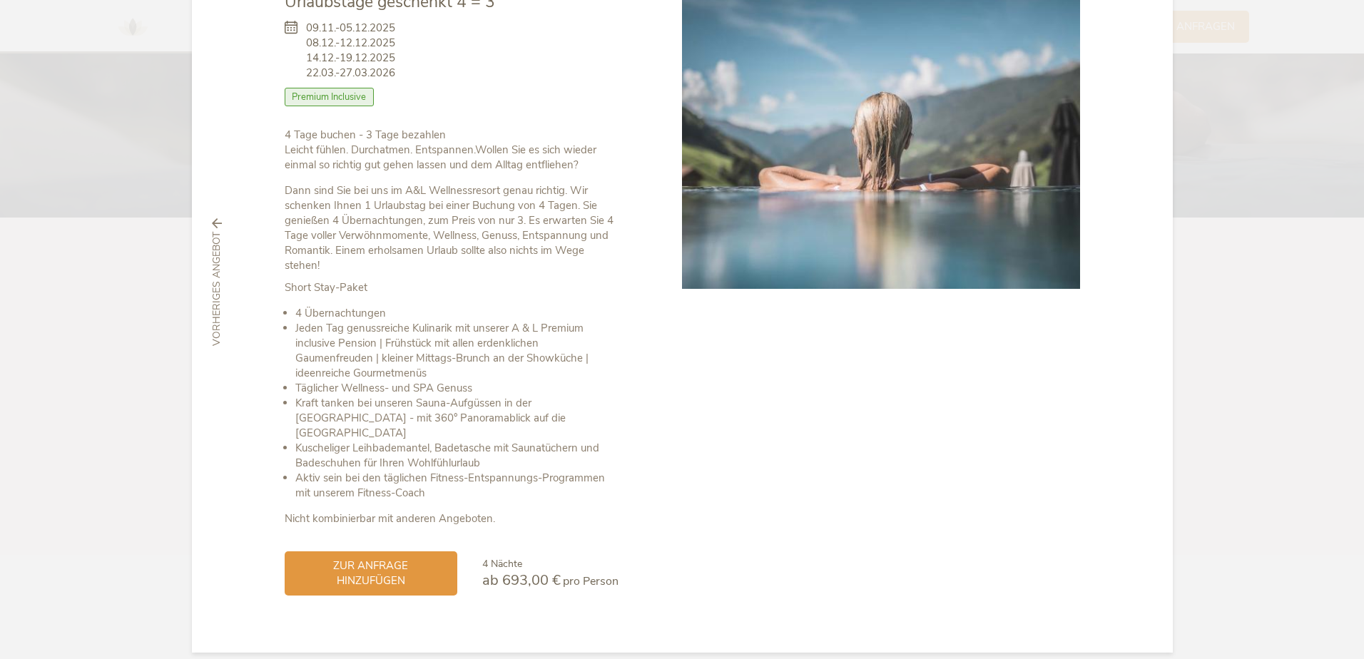
scroll to position [0, 0]
